Goal: Find specific page/section: Find specific page/section

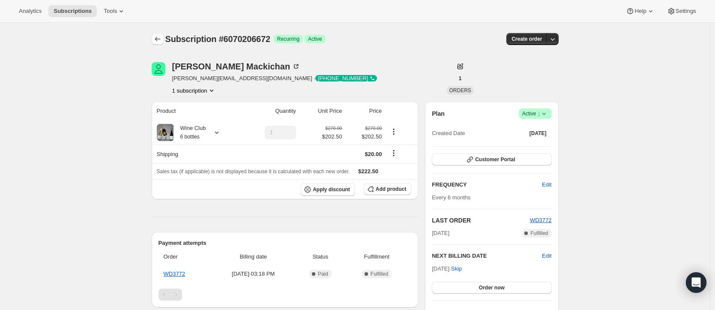
click at [157, 36] on icon "Subscriptions" at bounding box center [157, 39] width 9 height 9
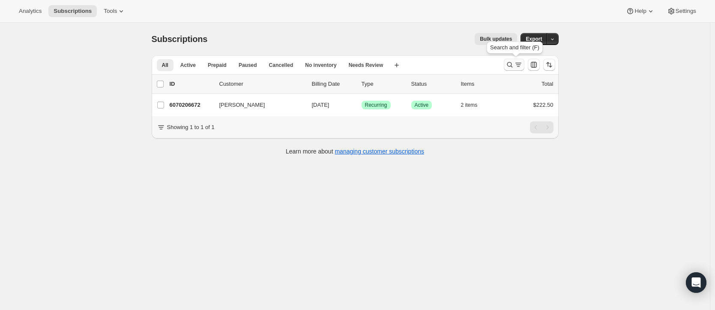
click at [510, 65] on icon "Search and filter results" at bounding box center [510, 64] width 9 height 9
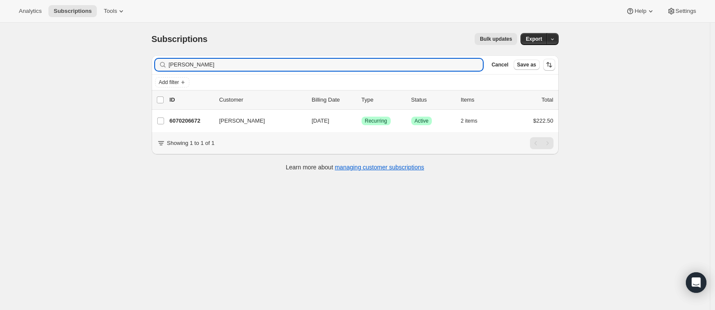
drag, startPoint x: 213, startPoint y: 67, endPoint x: 84, endPoint y: 68, distance: 129.0
click at [90, 69] on div "Subscriptions. This page is ready Subscriptions Bulk updates More actions Bulk …" at bounding box center [355, 178] width 710 height 310
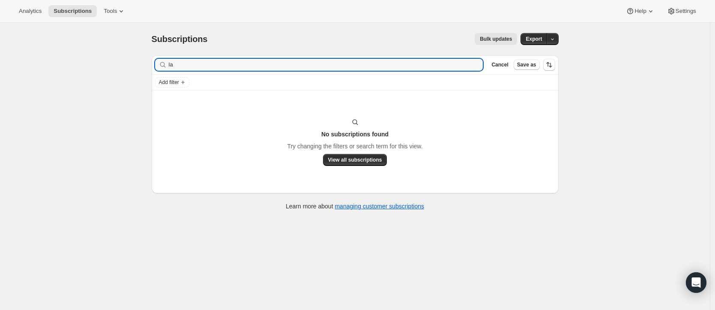
type input "l"
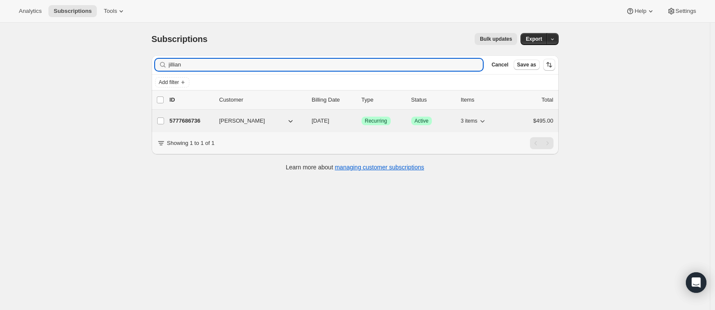
type input "jillian"
click at [350, 123] on p "[DATE]" at bounding box center [333, 121] width 43 height 9
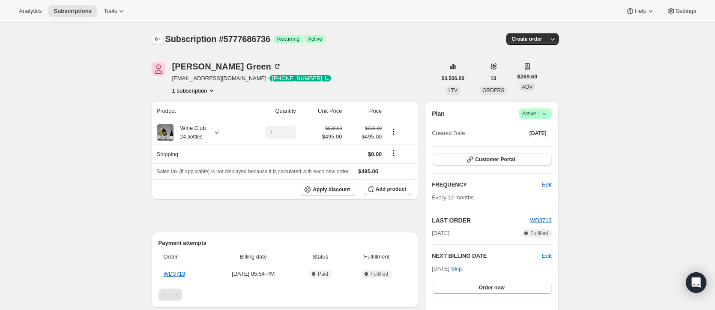
click at [160, 41] on icon "Subscriptions" at bounding box center [157, 39] width 9 height 9
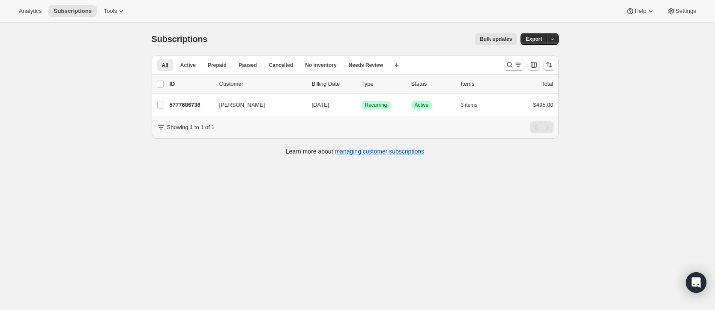
click at [78, 72] on div "Subscriptions. This page is ready Subscriptions Bulk updates More actions Bulk …" at bounding box center [355, 178] width 710 height 310
